Goal: Task Accomplishment & Management: Use online tool/utility

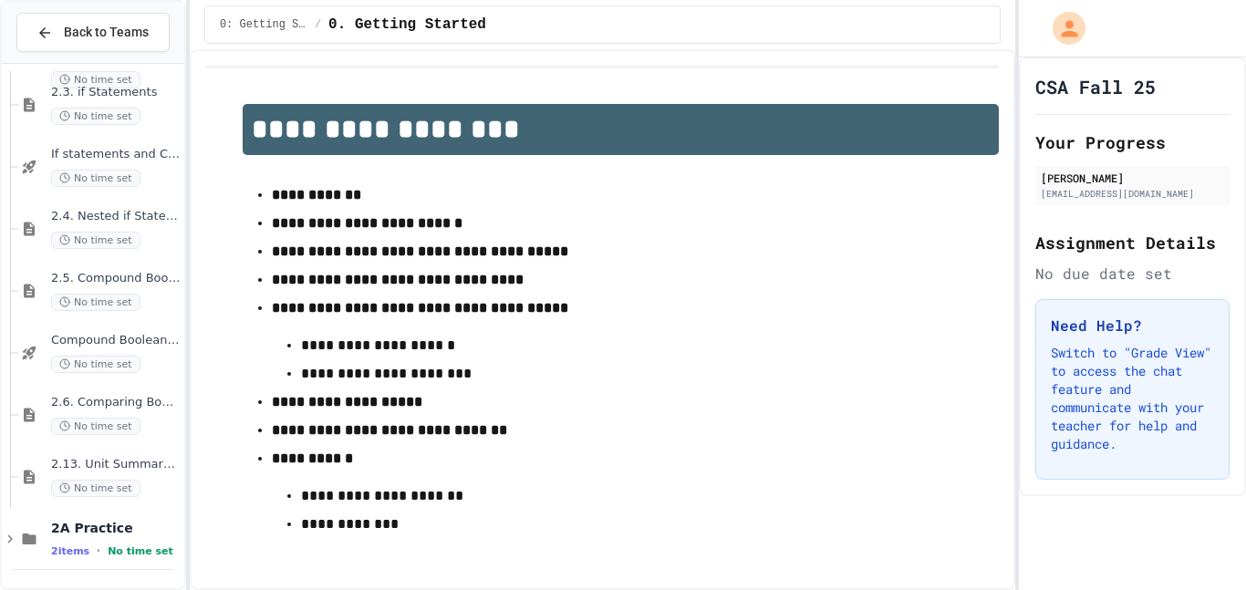
scroll to position [687, 0]
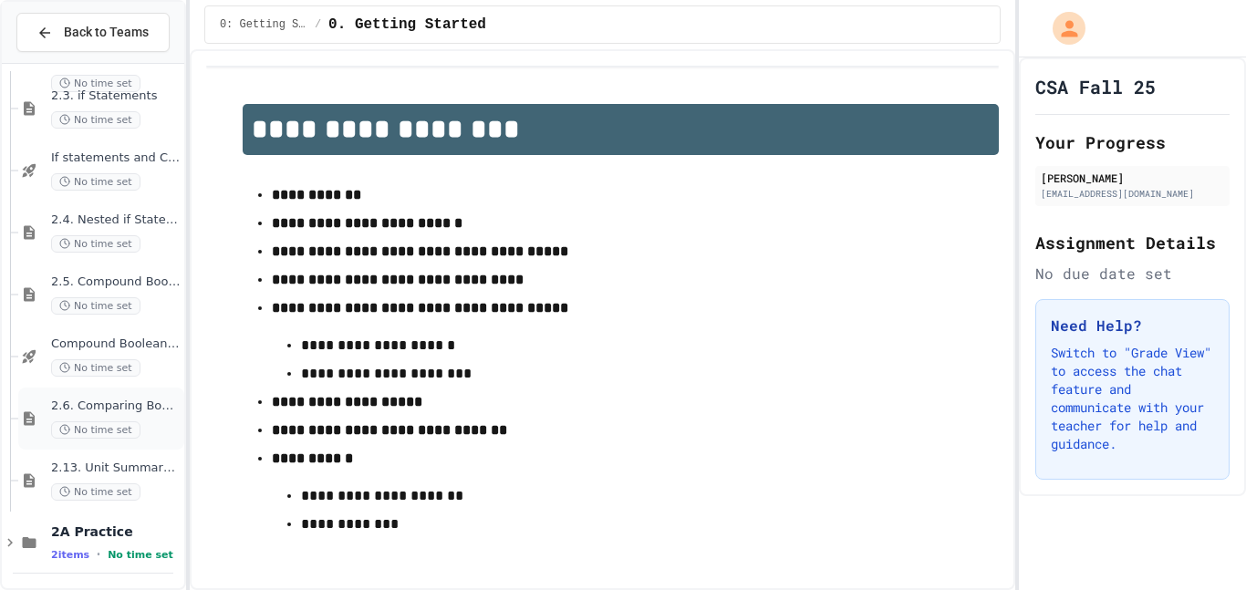
click at [130, 428] on span "No time set" at bounding box center [95, 429] width 89 height 17
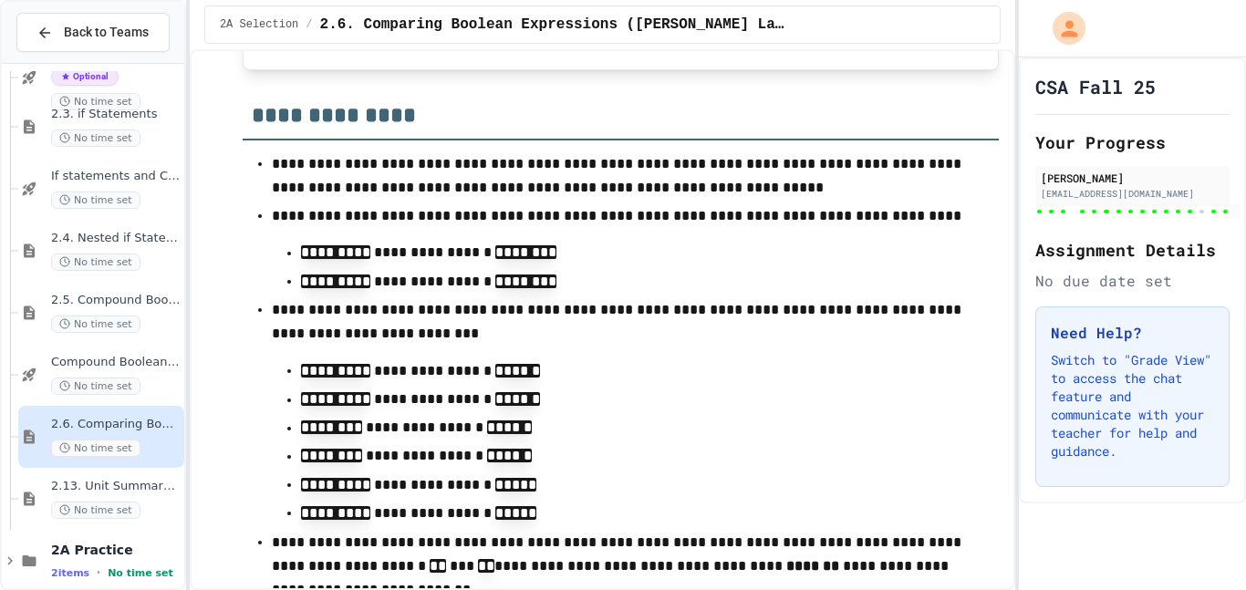
scroll to position [17130, 0]
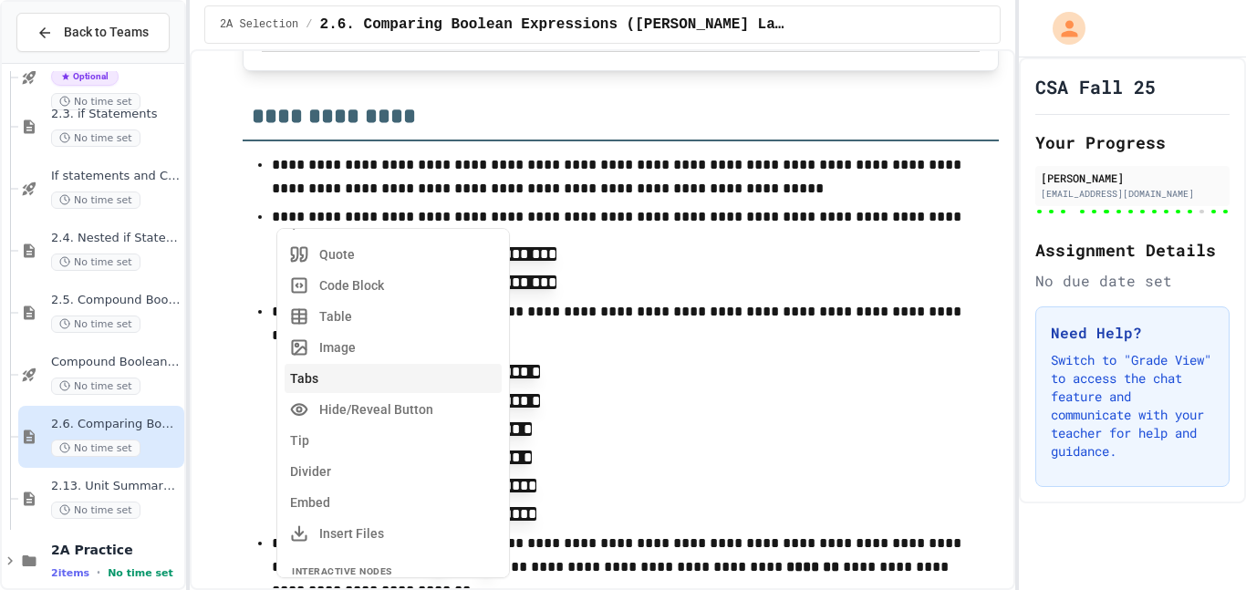
scroll to position [249, 0]
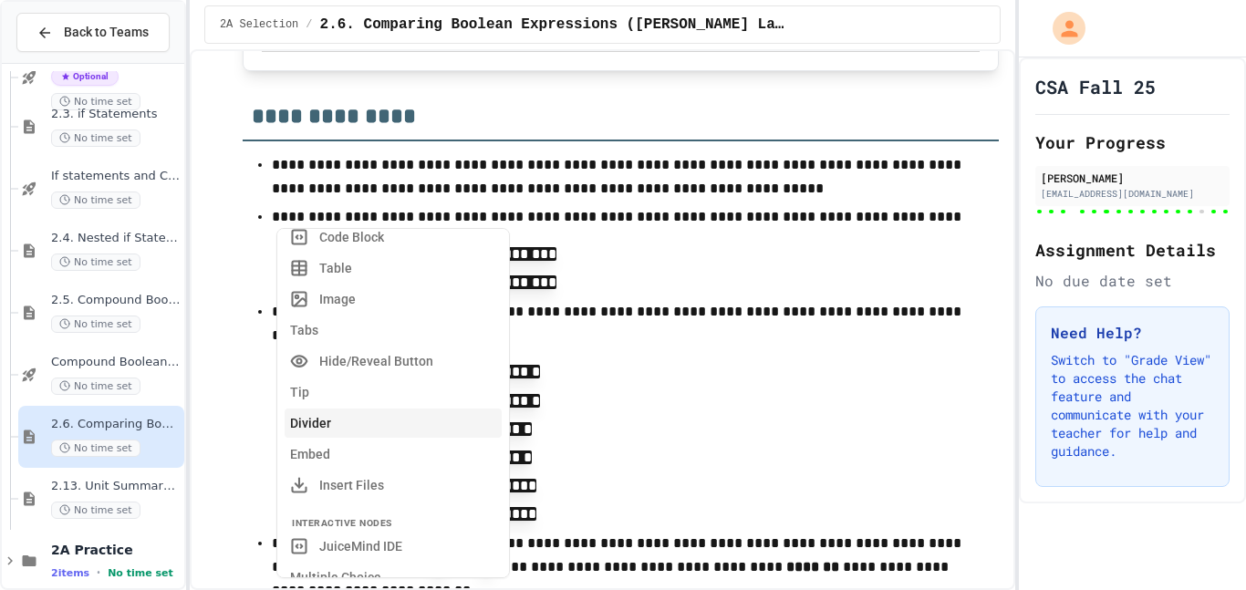
click at [364, 422] on button "Divider" at bounding box center [393, 423] width 217 height 29
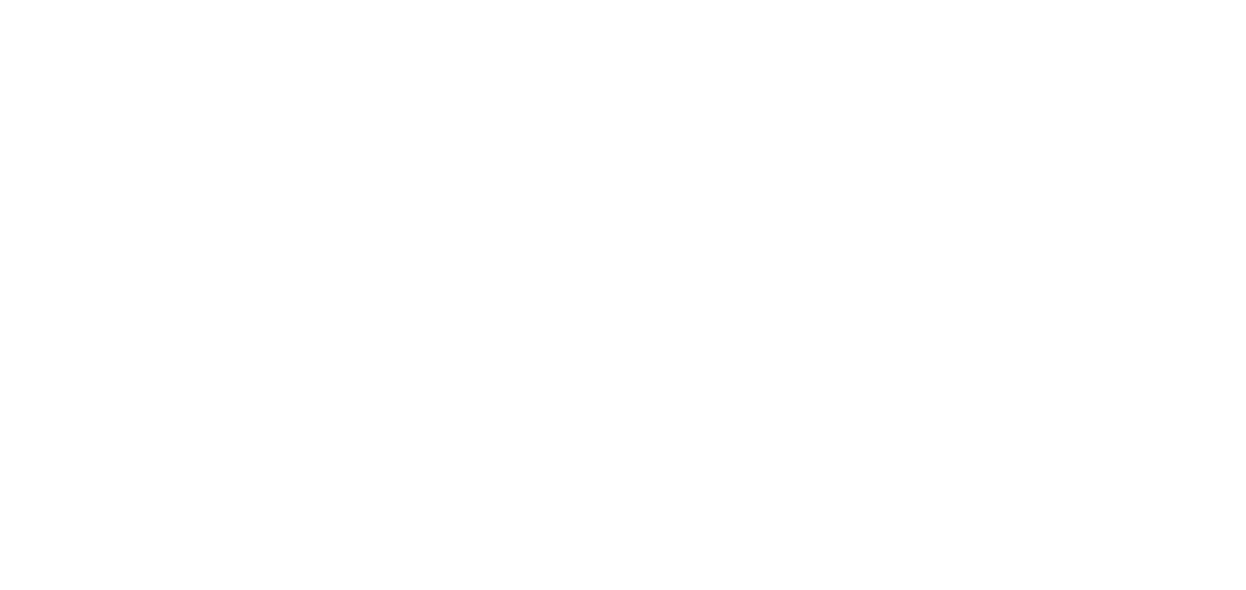
drag, startPoint x: 423, startPoint y: 428, endPoint x: 146, endPoint y: 342, distance: 290.2
click at [146, 342] on div at bounding box center [623, 295] width 1246 height 590
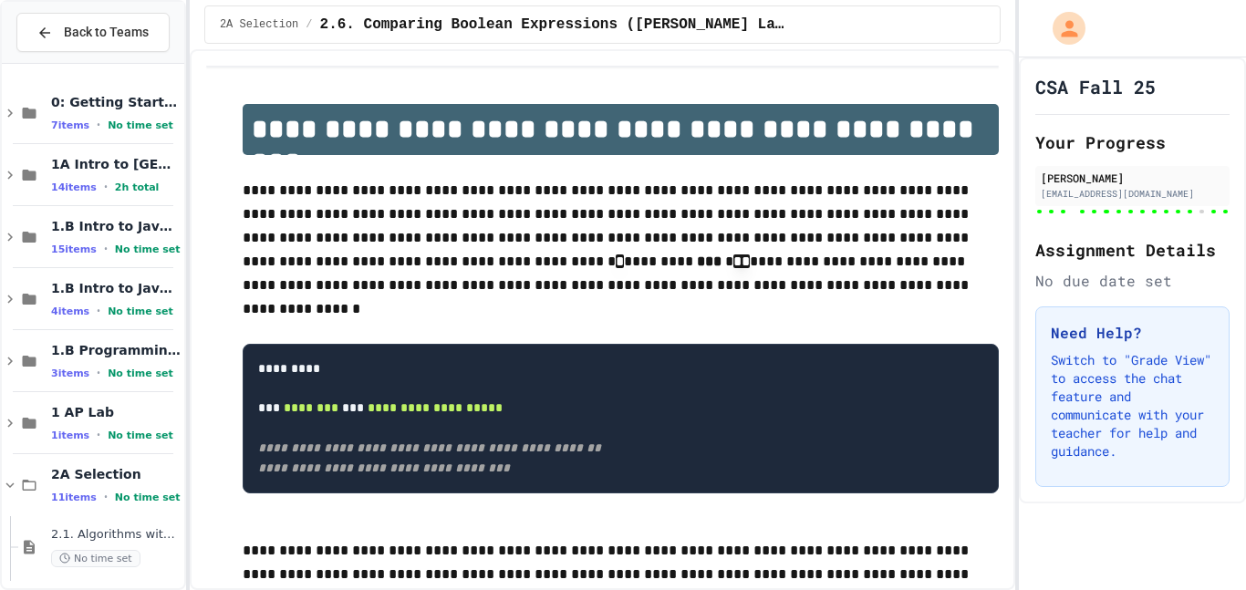
scroll to position [33, 0]
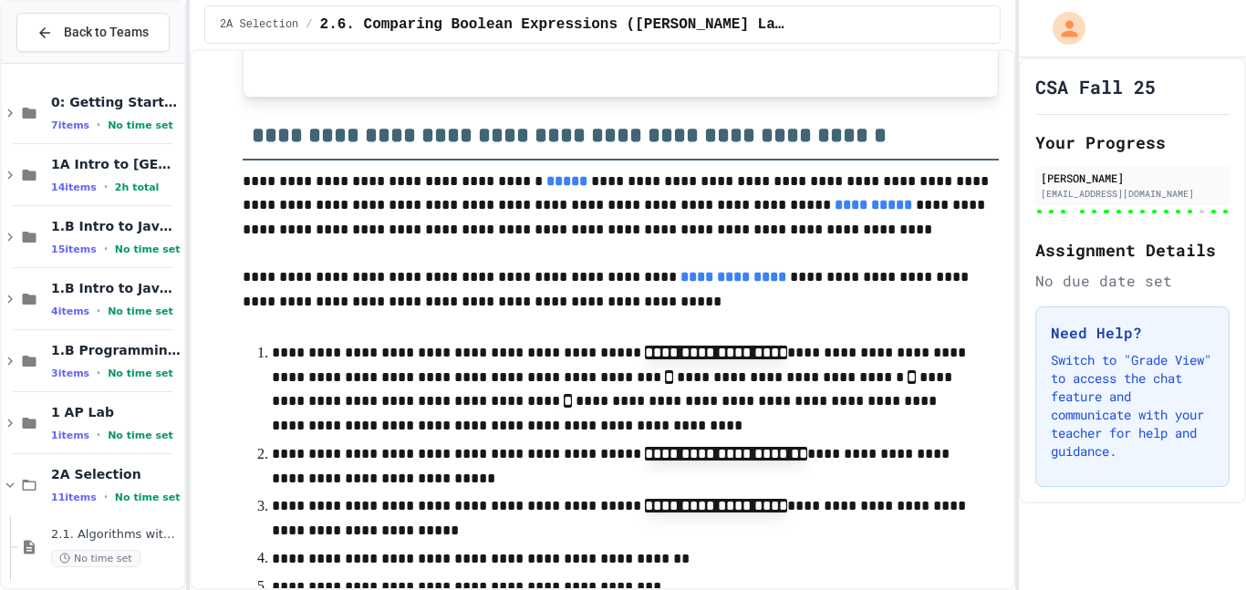
click at [942, 161] on h2 "**********" at bounding box center [621, 129] width 756 height 63
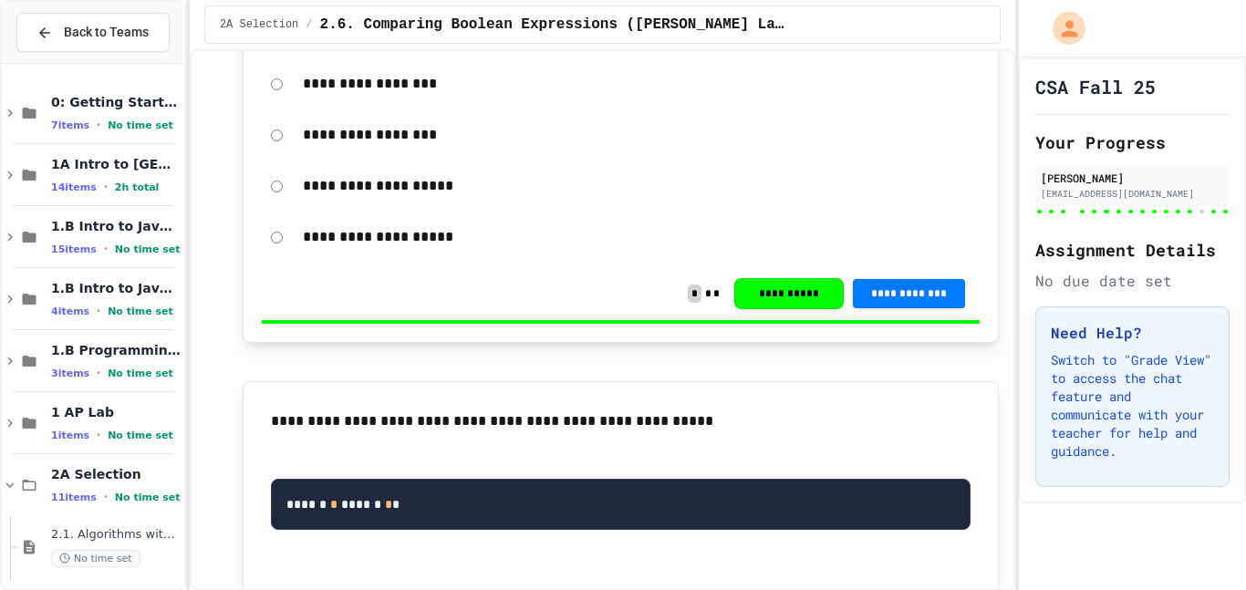
scroll to position [14514, 0]
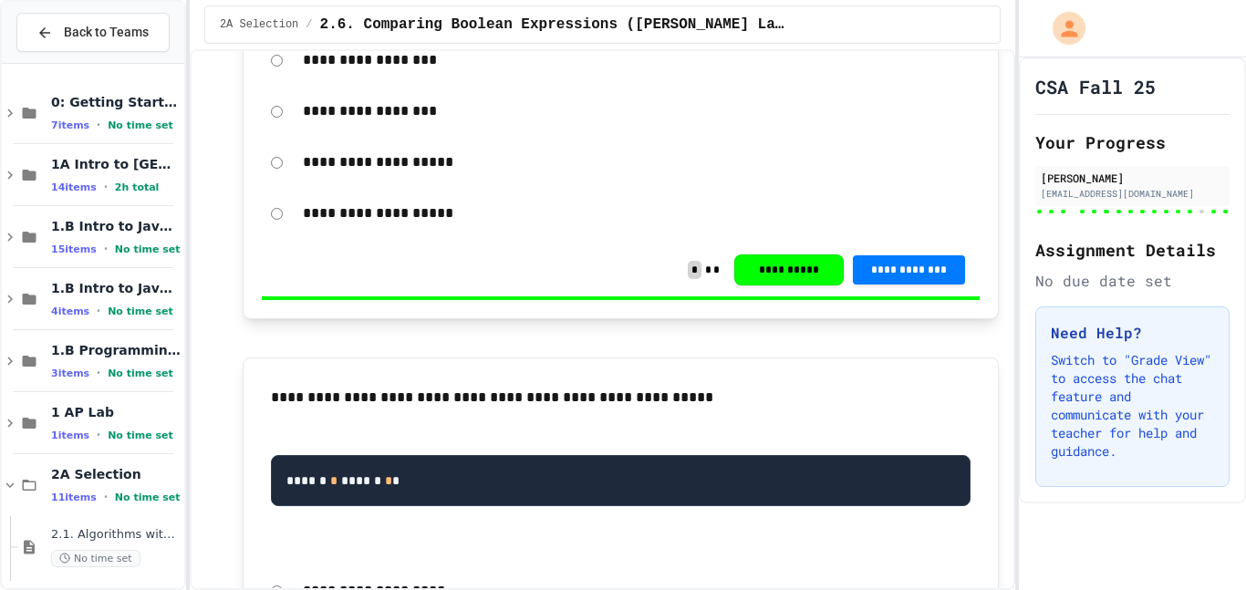
drag, startPoint x: 763, startPoint y: 161, endPoint x: 388, endPoint y: 245, distance: 384.4
drag, startPoint x: 388, startPoint y: 245, endPoint x: 315, endPoint y: 244, distance: 73.0
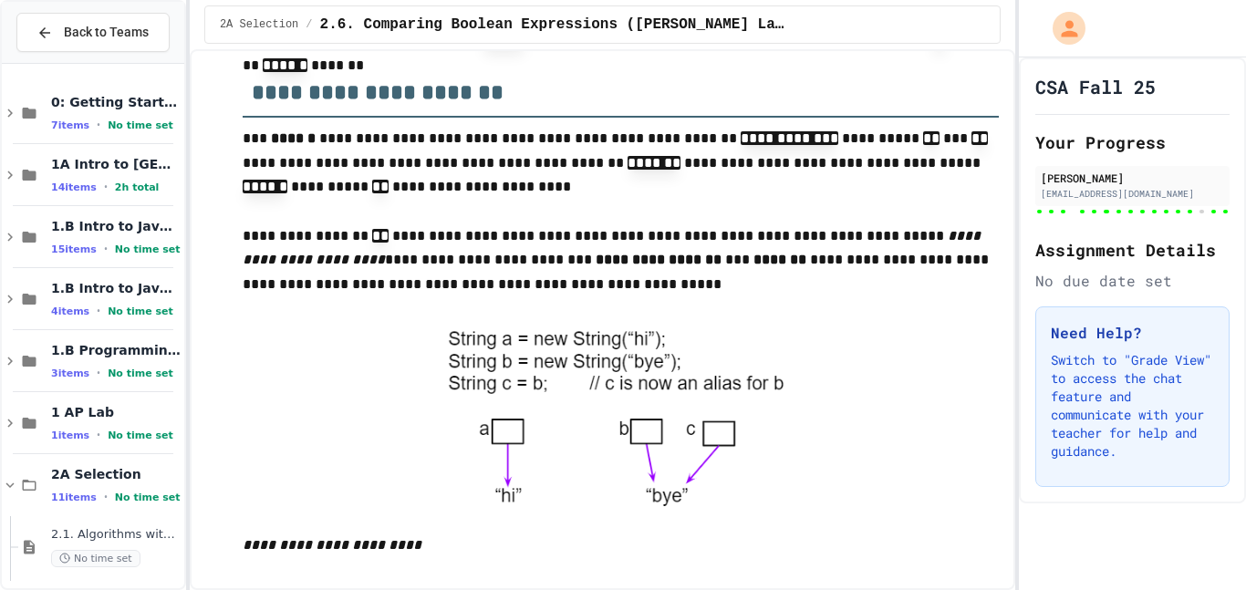
scroll to position [7219, 0]
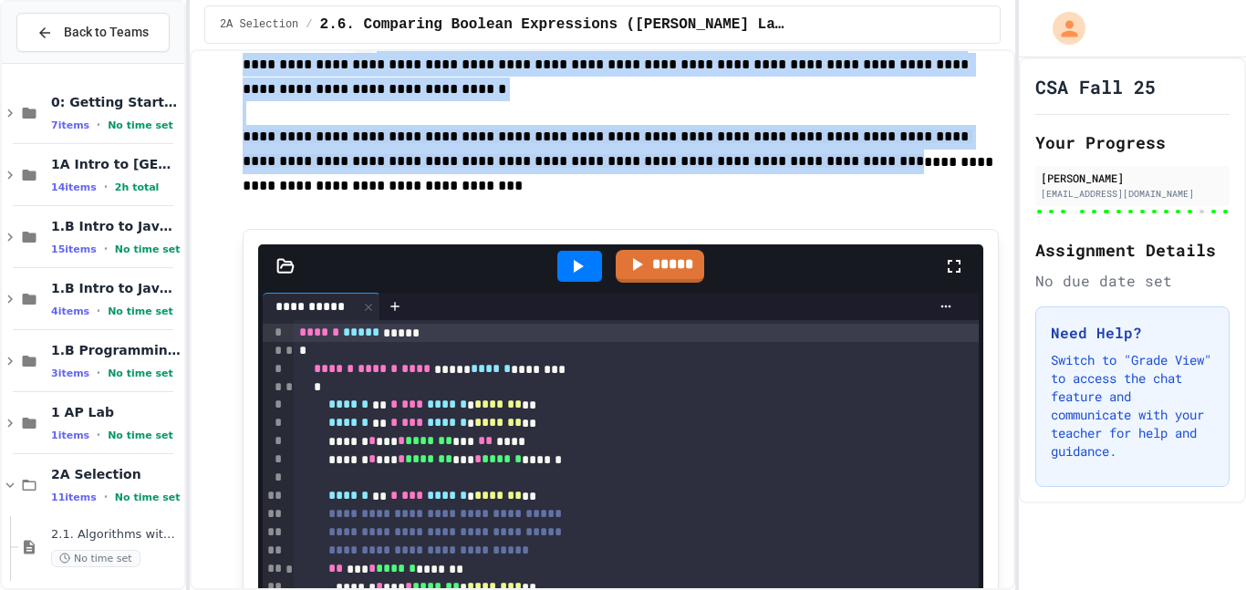
drag, startPoint x: 739, startPoint y: 307, endPoint x: 548, endPoint y: 224, distance: 207.9
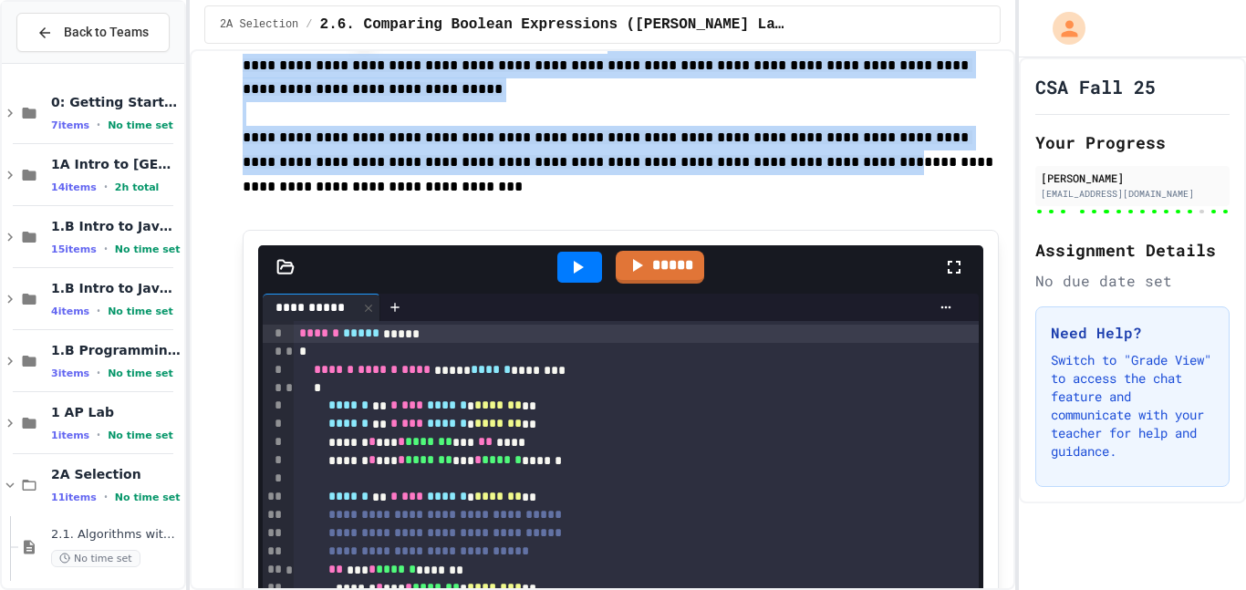
click at [548, 96] on span "**********" at bounding box center [608, 65] width 730 height 62
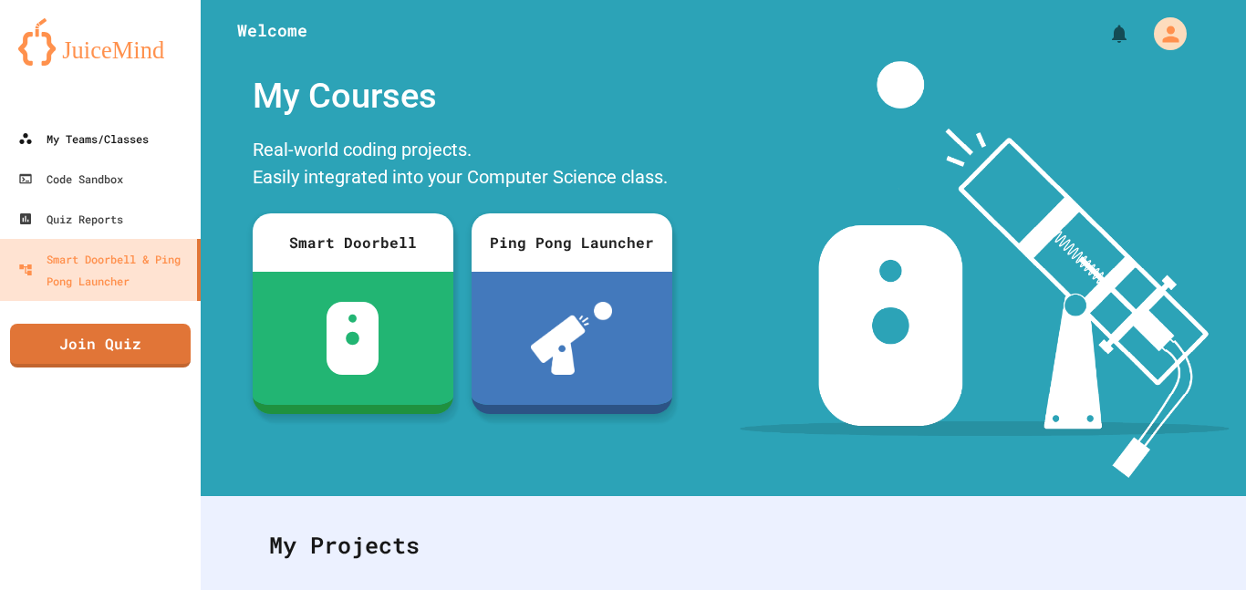
click at [60, 132] on div "My Teams/Classes" at bounding box center [83, 139] width 130 height 22
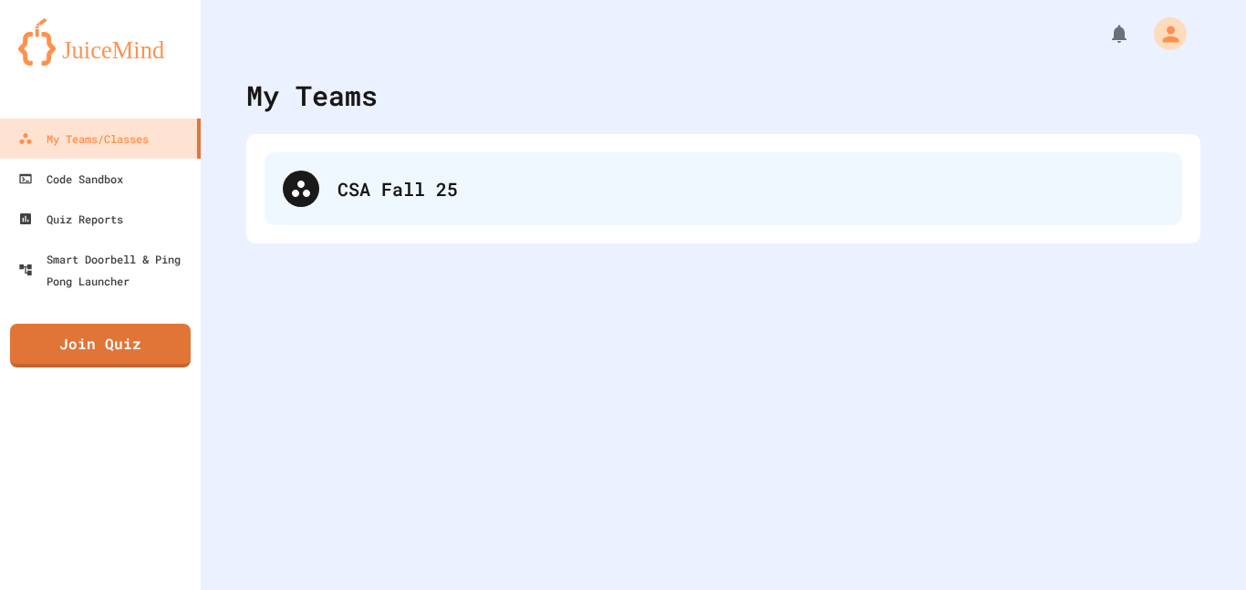
click at [937, 183] on div "CSA Fall 25" at bounding box center [750, 188] width 826 height 27
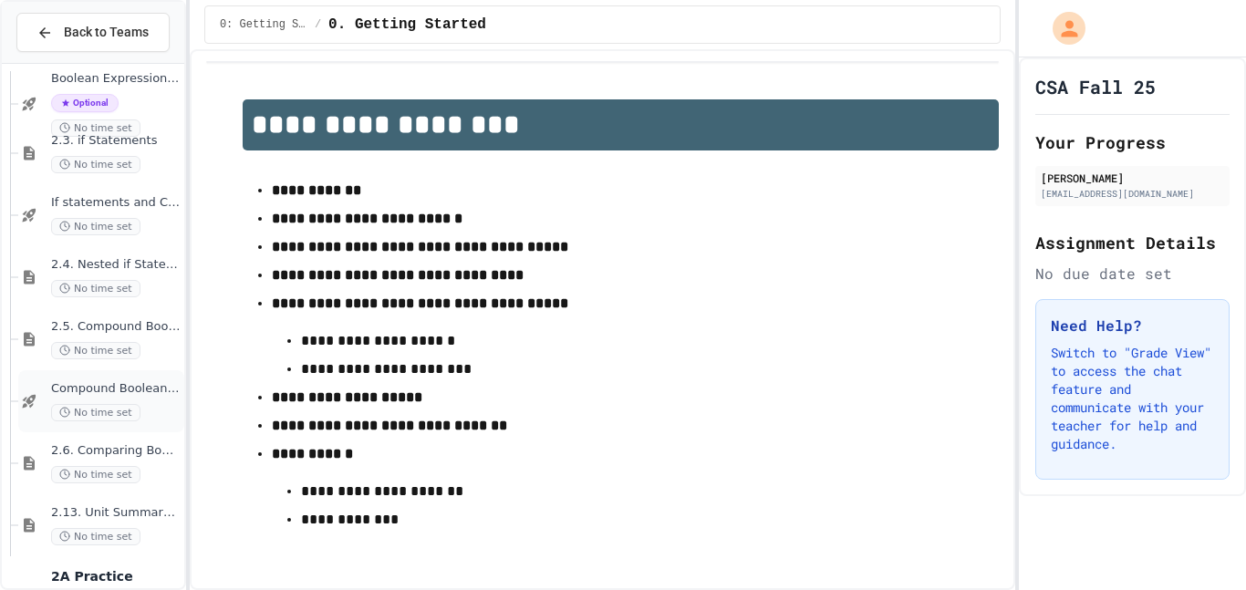
scroll to position [660, 0]
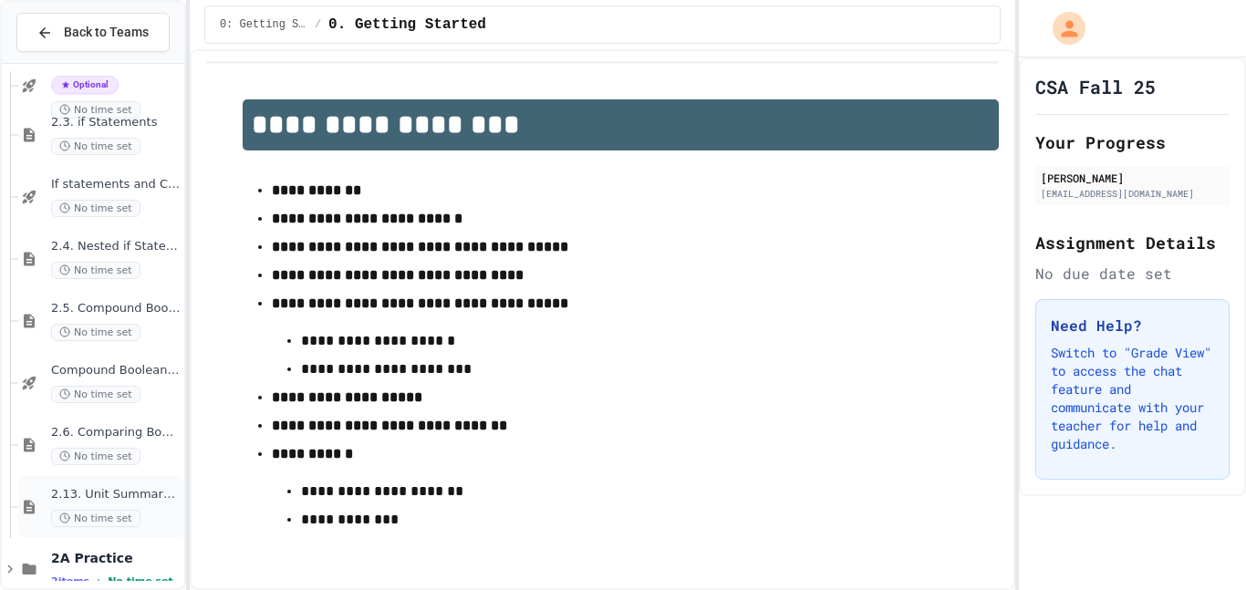
click at [127, 503] on div "2.13. Unit Summary 2a Selection (2.1-2.6) No time set" at bounding box center [116, 507] width 130 height 40
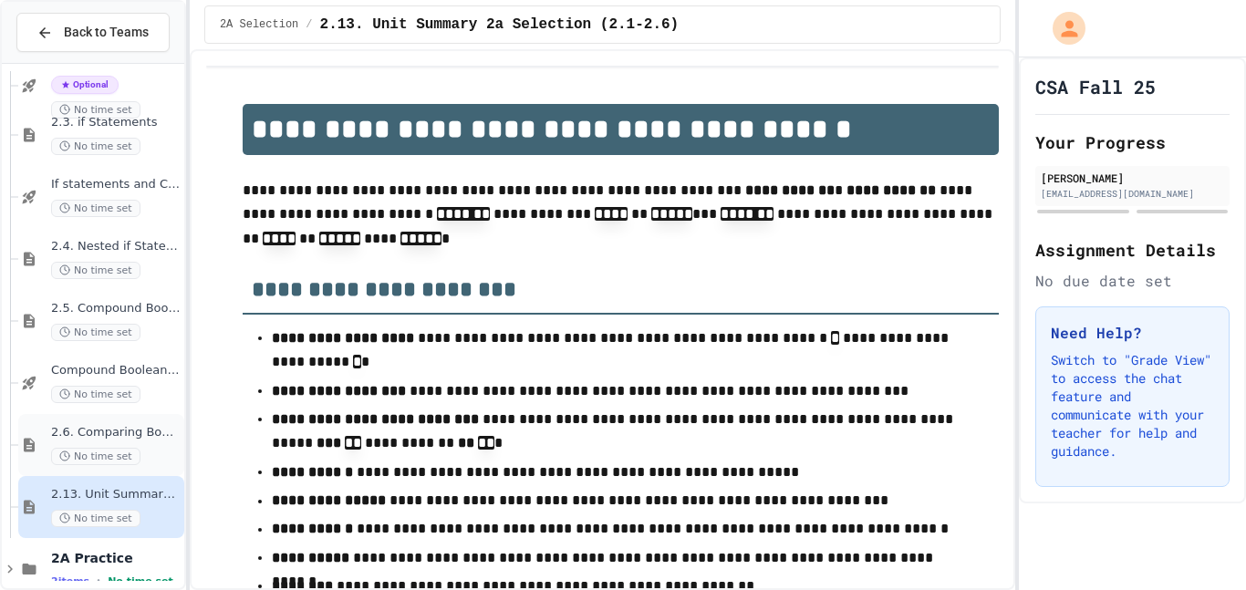
click at [127, 463] on span "No time set" at bounding box center [95, 456] width 89 height 17
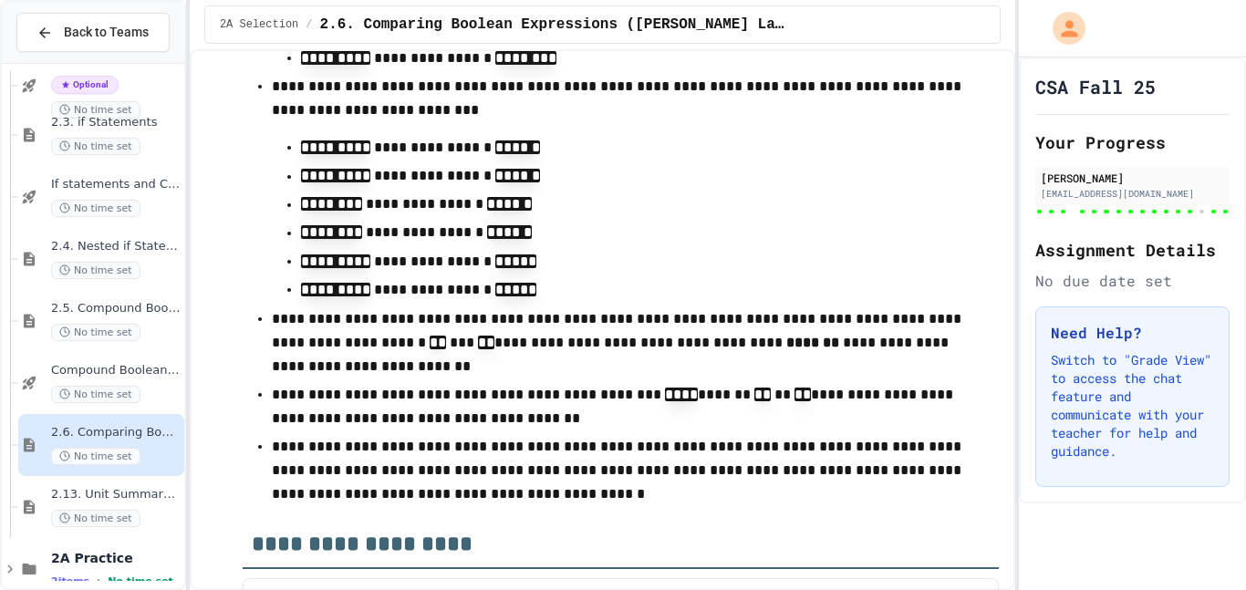
scroll to position [17353, 0]
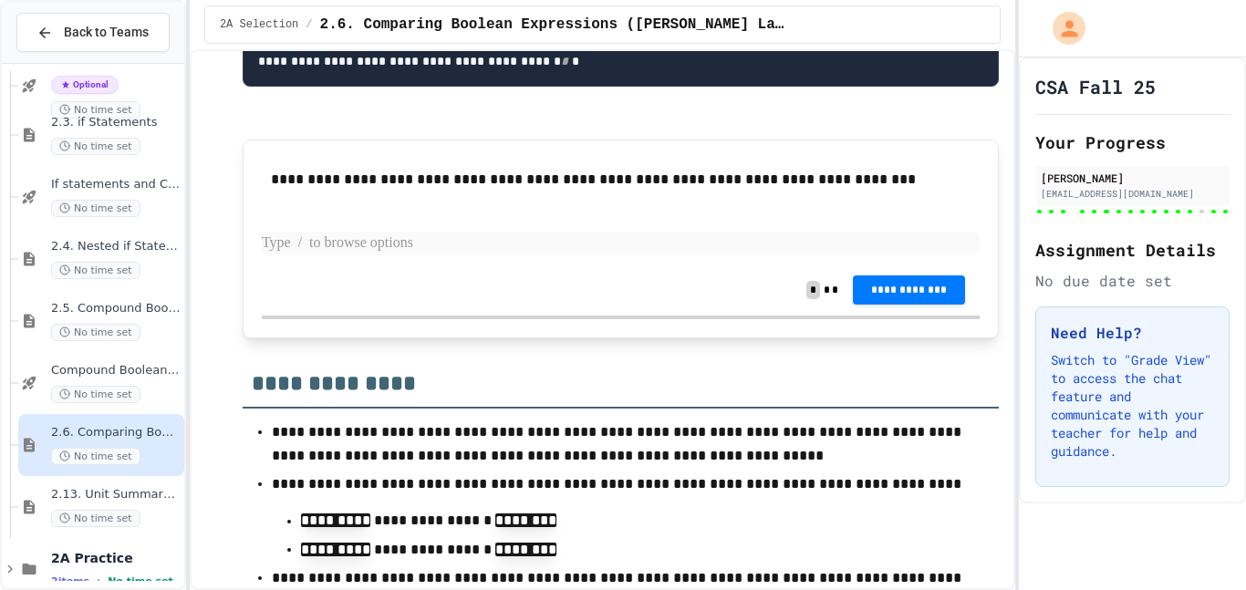
scroll to position [16859, 0]
